Goal: Information Seeking & Learning: Find specific page/section

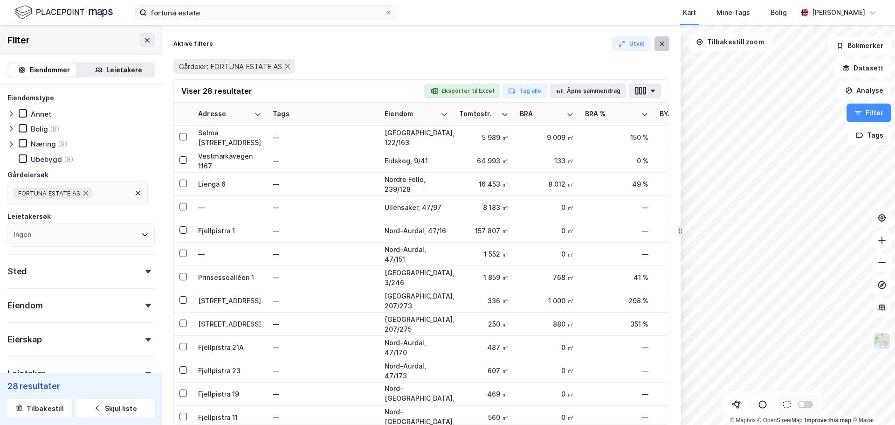
click at [659, 46] on icon at bounding box center [661, 43] width 7 height 7
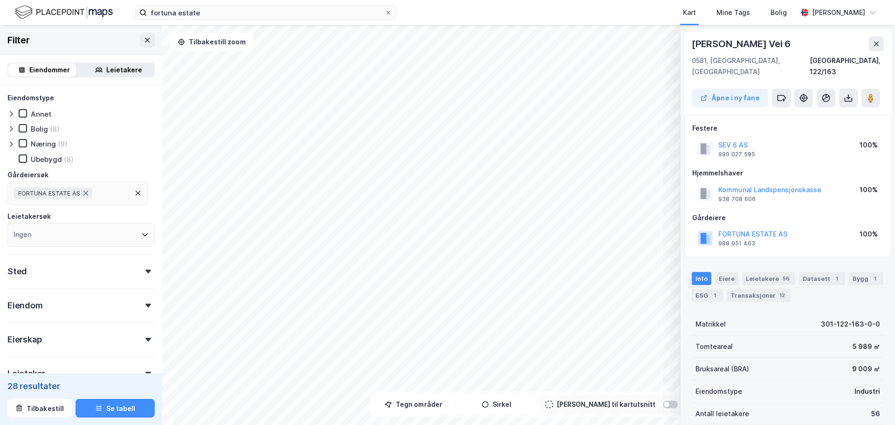
scroll to position [1, 0]
click at [852, 92] on icon at bounding box center [848, 96] width 9 height 9
click at [819, 111] on div "Last ned grunnbok" at bounding box center [802, 114] width 54 height 7
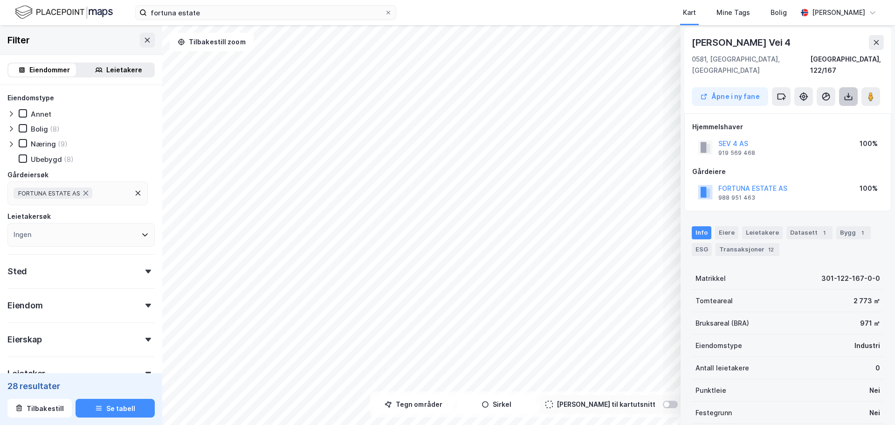
click at [851, 92] on icon at bounding box center [848, 96] width 9 height 9
click at [802, 111] on div "Last ned grunnbok" at bounding box center [802, 114] width 54 height 7
click at [855, 87] on button at bounding box center [848, 96] width 19 height 19
click at [804, 111] on div "Last ned grunnbok" at bounding box center [802, 114] width 54 height 7
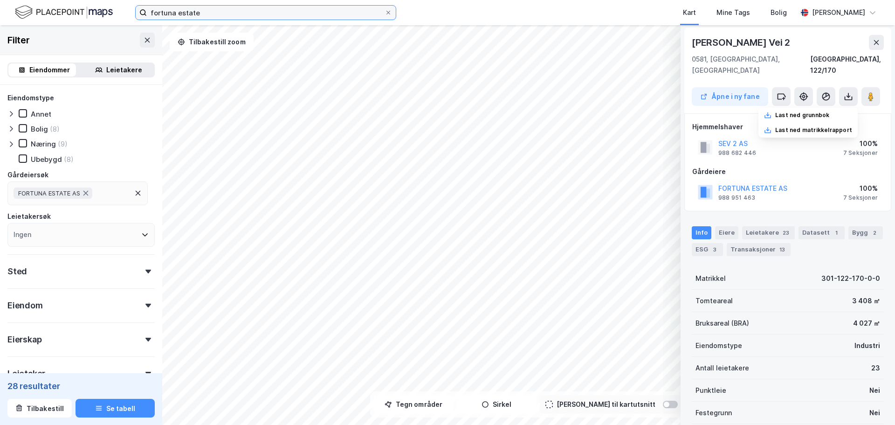
drag, startPoint x: 226, startPoint y: 15, endPoint x: 96, endPoint y: -6, distance: 132.2
click at [96, 0] on html "fortuna estate Kart Mine Tags Bolig [PERSON_NAME] © Mapbox © OpenStreetMap Impr…" at bounding box center [447, 212] width 895 height 425
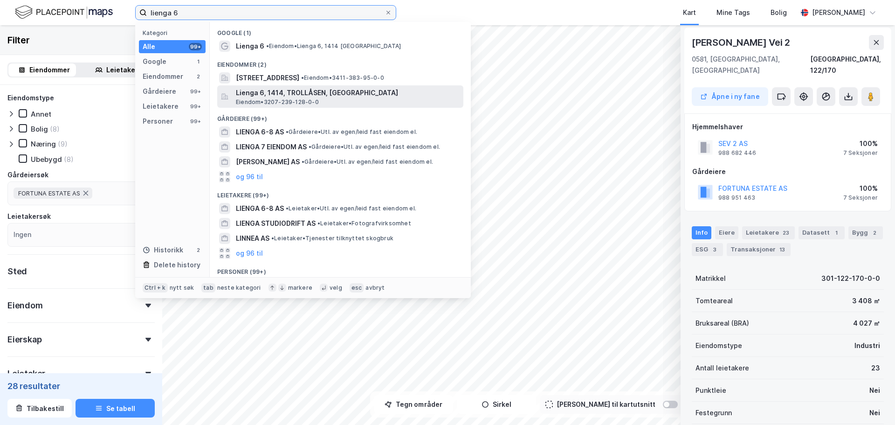
type input "lienga 6"
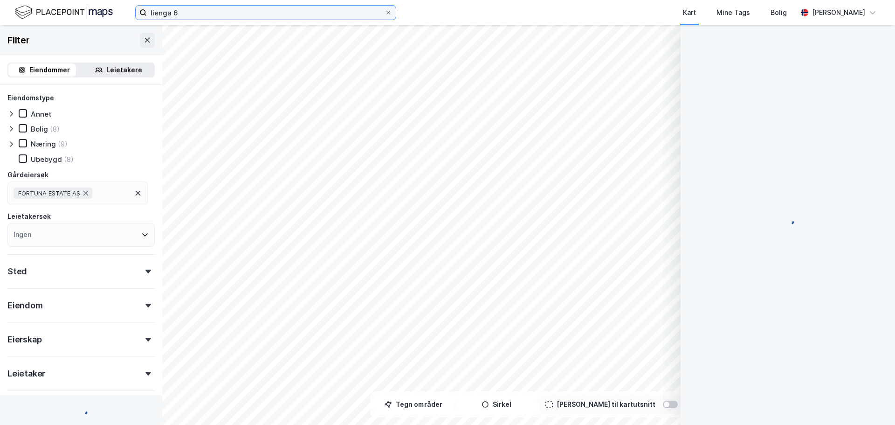
scroll to position [1, 0]
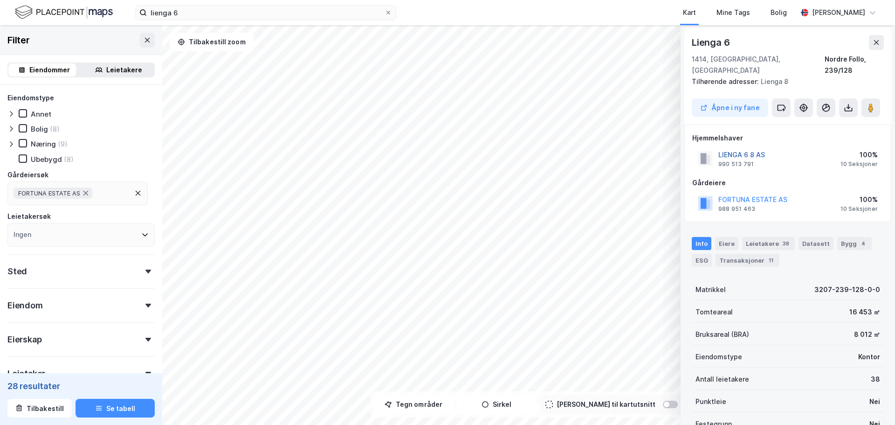
click at [0, 0] on button "LIENGA 6 8 AS" at bounding box center [0, 0] width 0 height 0
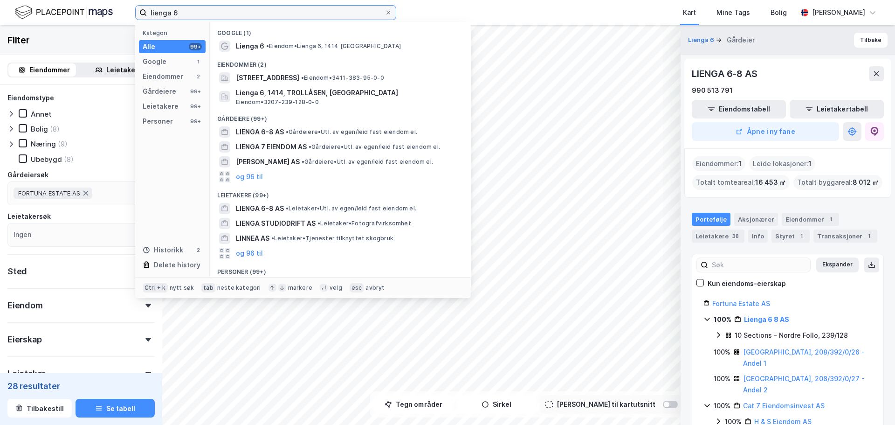
drag, startPoint x: 214, startPoint y: 12, endPoint x: -16, endPoint y: 11, distance: 229.4
click at [0, 11] on html "lienga 6 Kategori Alle 99+ Google 1 Eiendommer 2 Gårdeiere 99+ Leietakere 99+ P…" at bounding box center [447, 212] width 895 height 425
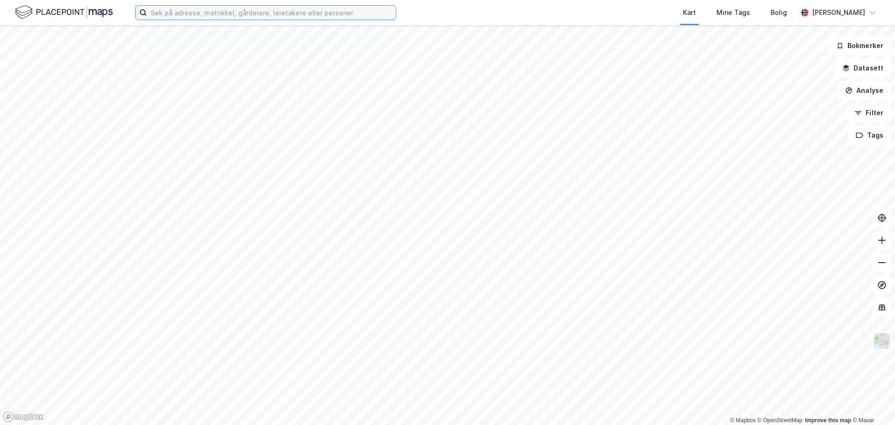
click at [225, 14] on input at bounding box center [271, 13] width 249 height 14
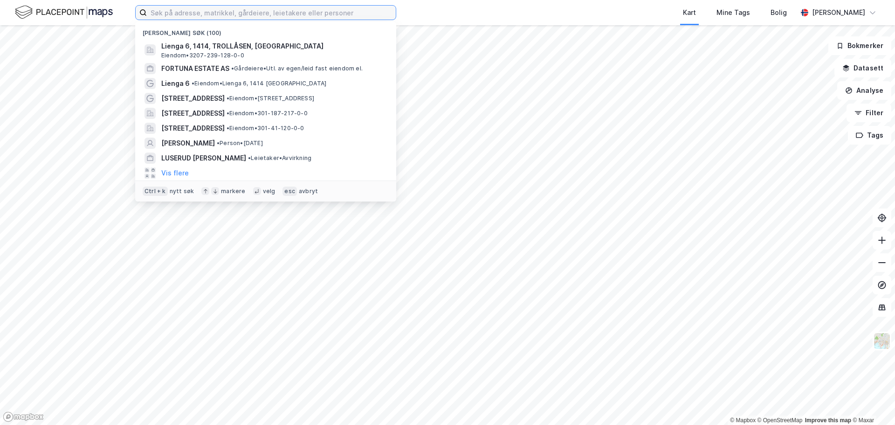
paste input "Vestmarkavegen 1167"
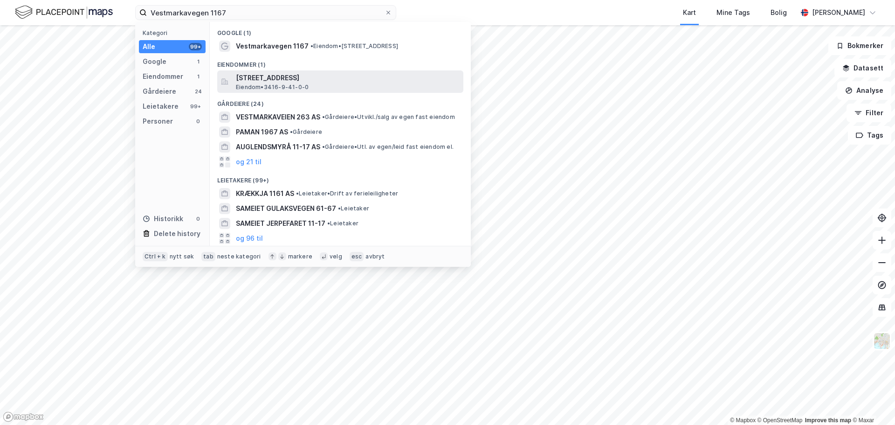
click at [270, 84] on span "Eiendom • 3416-9-41-0-0" at bounding box center [272, 86] width 73 height 7
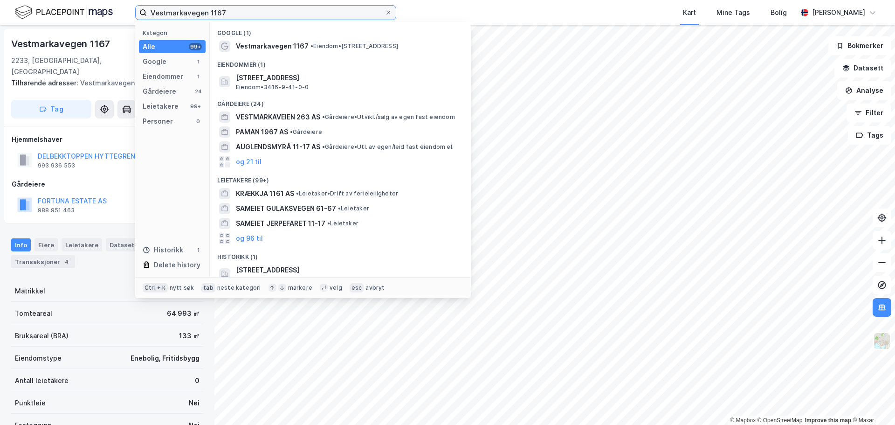
drag, startPoint x: 239, startPoint y: 10, endPoint x: -346, endPoint y: 12, distance: 585.7
click at [0, 12] on html "Vestmarkavegen 1167 Kategori Alle 99+ Google 1 Eiendommer 1 Gårdeiere 24 Leieta…" at bounding box center [447, 212] width 895 height 425
paste input "Fjellpistra 18A"
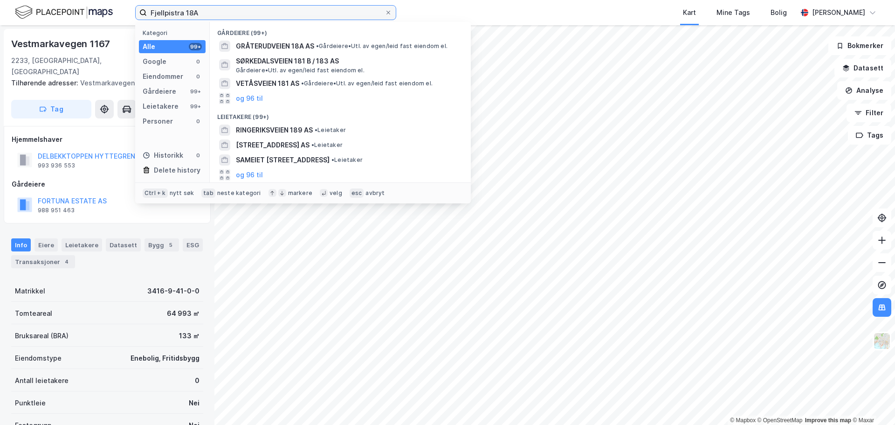
click at [230, 14] on input "Fjellpistra 18A" at bounding box center [266, 13] width 238 height 14
click at [166, 64] on div "Google 0" at bounding box center [172, 61] width 67 height 13
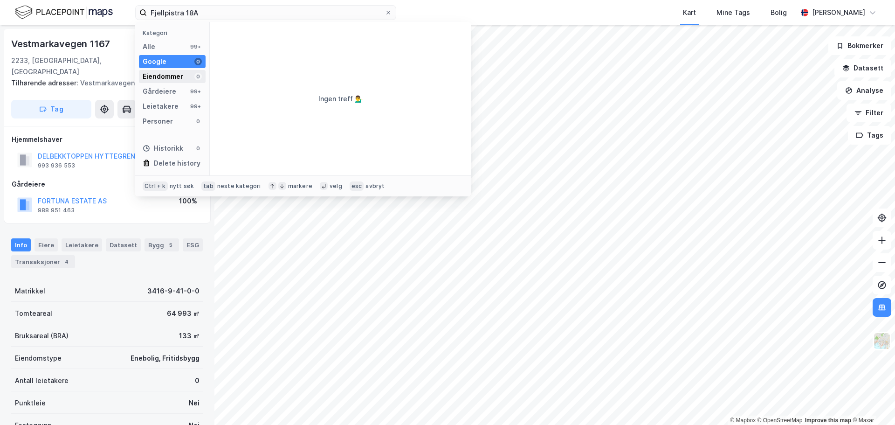
click at [162, 76] on div "Eiendommer" at bounding box center [163, 76] width 41 height 11
click at [171, 40] on div "Alle 99+" at bounding box center [172, 46] width 67 height 13
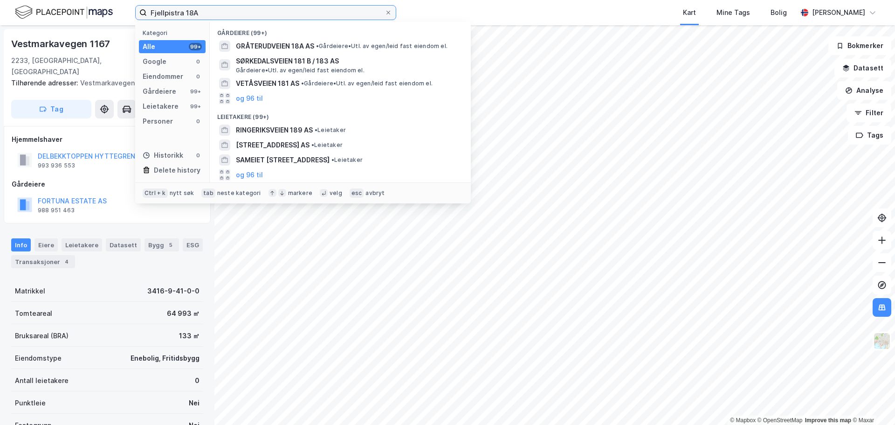
click at [217, 13] on input "Fjellpistra 18A" at bounding box center [266, 13] width 238 height 14
click at [178, 10] on input "Fjellpistra 18A" at bounding box center [266, 13] width 238 height 14
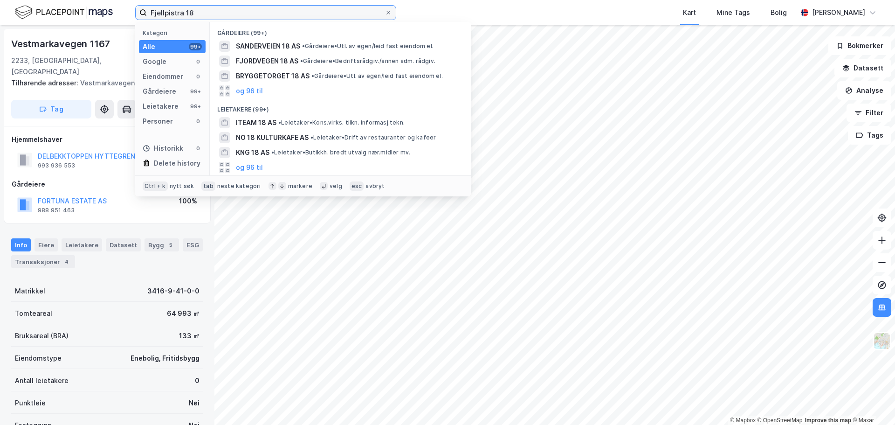
click at [235, 14] on input "Fjellpistra 18" at bounding box center [266, 13] width 238 height 14
click at [236, 14] on input "Fjellpistra 18" at bounding box center [266, 13] width 238 height 14
paste input "Nord-Aurdal, 47/187"
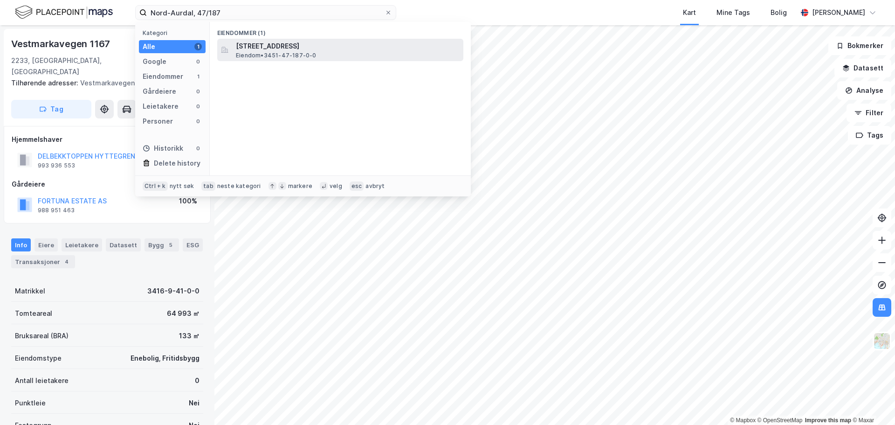
click at [257, 45] on span "Fjellpistra 16A, 2918, ULNES, NORD-AURDAL" at bounding box center [348, 46] width 224 height 11
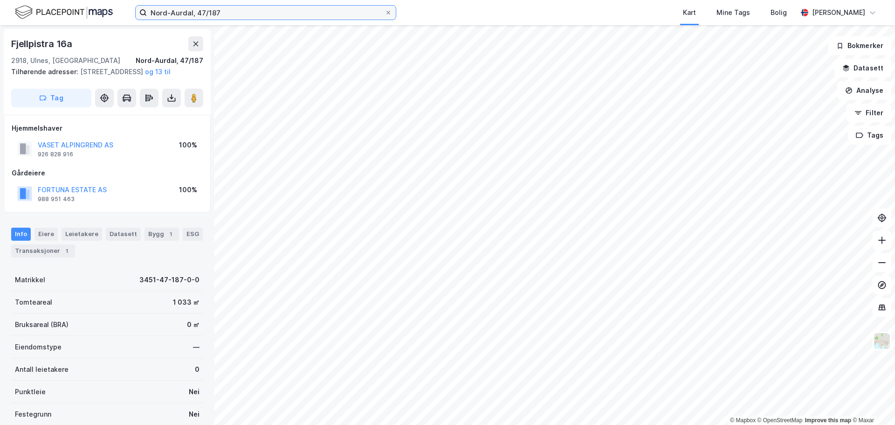
click at [237, 11] on input "Nord-Aurdal, 47/187" at bounding box center [266, 13] width 238 height 14
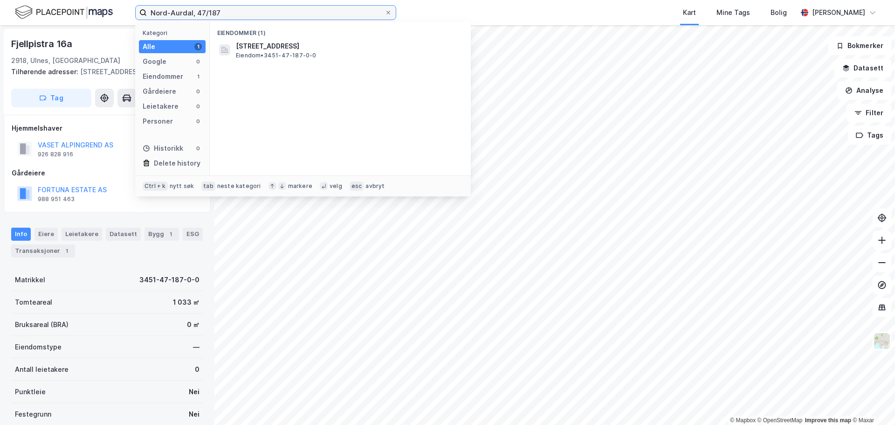
click at [237, 11] on input "Nord-Aurdal, 47/187" at bounding box center [266, 13] width 238 height 14
paste input "Midtre Gauldal, 110/6"
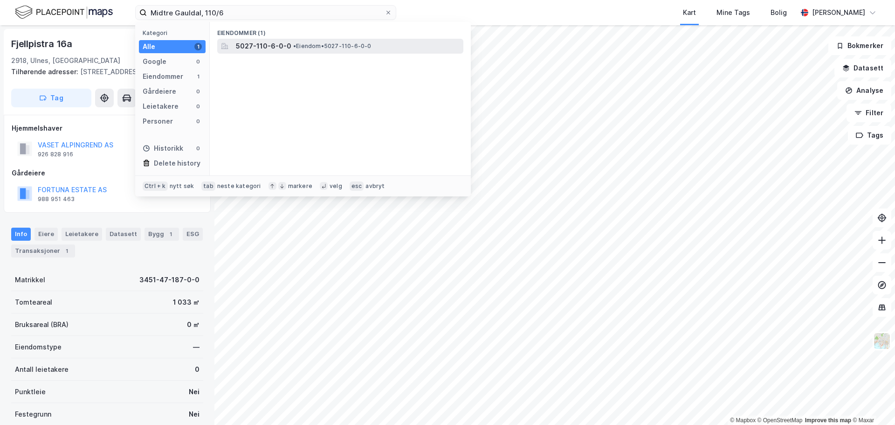
click at [252, 46] on span "5027-110-6-0-0" at bounding box center [263, 46] width 55 height 11
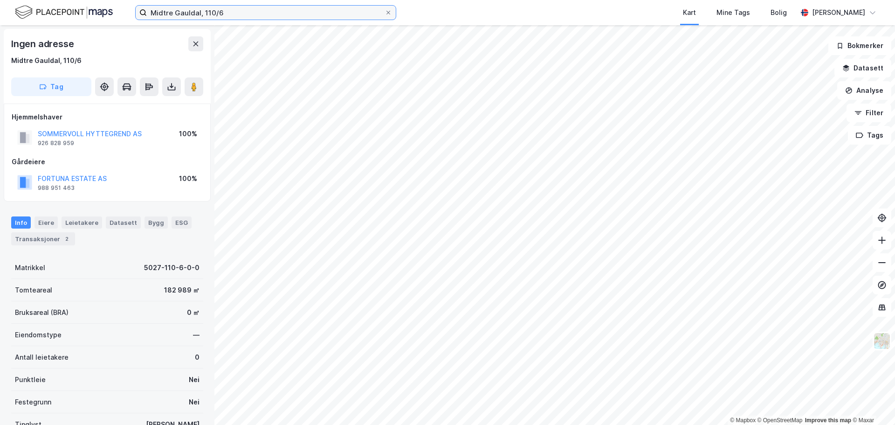
click at [247, 19] on input "Midtre Gauldal, 110/6" at bounding box center [266, 13] width 238 height 14
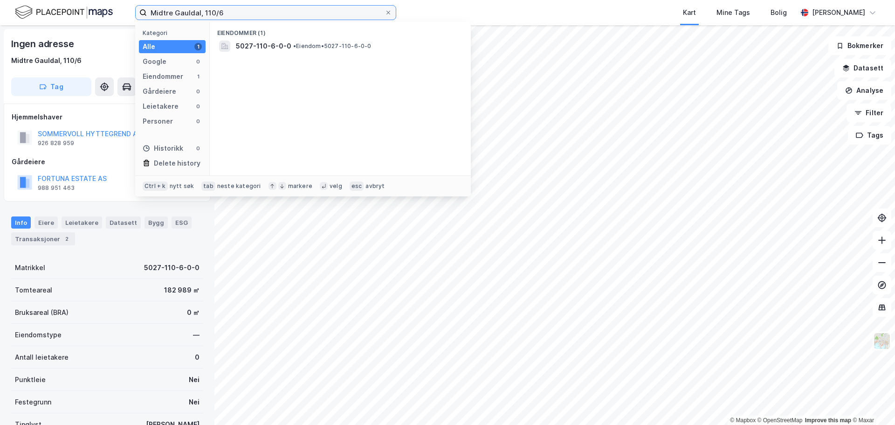
click at [247, 19] on input "Midtre Gauldal, 110/6" at bounding box center [266, 13] width 238 height 14
paste input "oengveien"
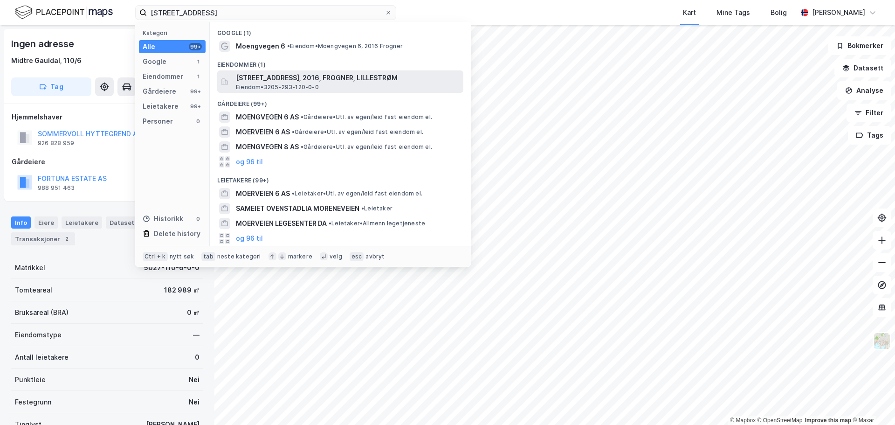
click at [285, 77] on span "Moengveien 6, 2016, FROGNER, LILLESTRØM" at bounding box center [348, 77] width 224 height 11
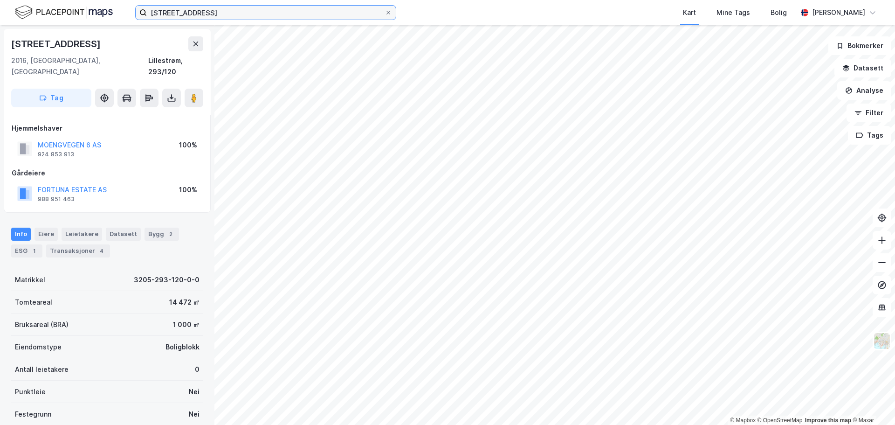
drag, startPoint x: 216, startPoint y: 7, endPoint x: 219, endPoint y: 14, distance: 7.4
click at [217, 8] on input "Moengveien 6" at bounding box center [266, 13] width 238 height 14
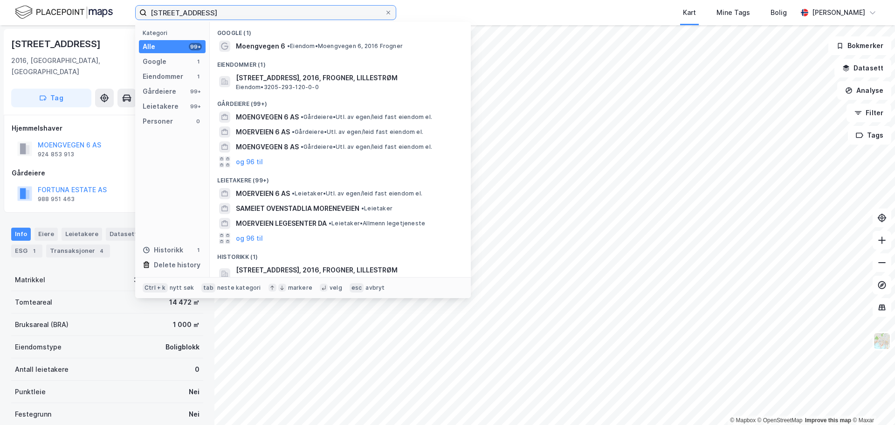
click at [219, 14] on input "Moengveien 6" at bounding box center [266, 13] width 238 height 14
paste input "10A"
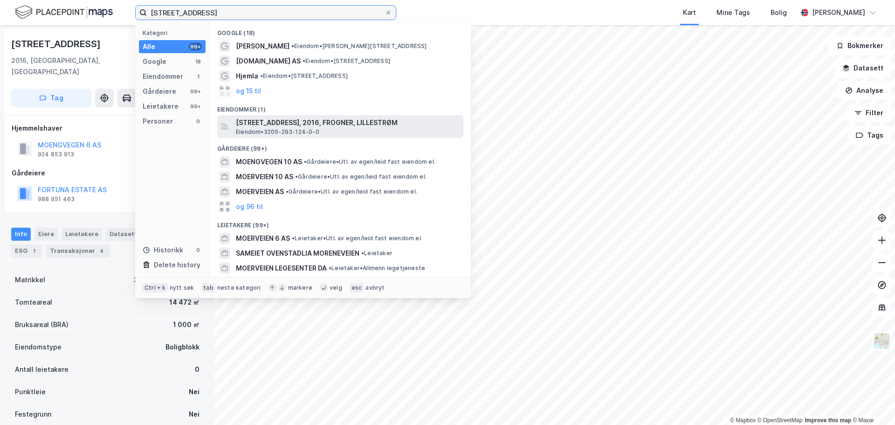
type input "Moengveien 10A"
click at [306, 129] on span "Eiendom • 3205-293-124-0-0" at bounding box center [277, 131] width 83 height 7
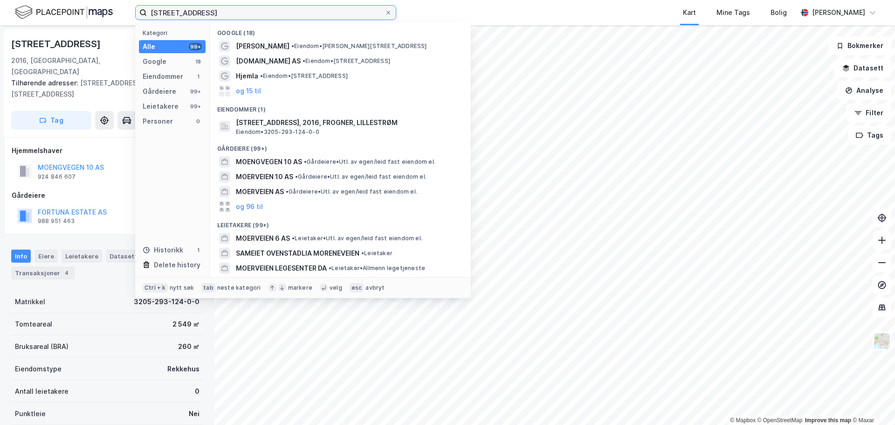
drag, startPoint x: 234, startPoint y: 12, endPoint x: 28, endPoint y: -10, distance: 207.3
click at [28, 0] on html "Moengveien 10A Kategori Alle 99+ Google 18 Eiendommer 1 Gårdeiere 99+ Leietaker…" at bounding box center [447, 212] width 895 height 425
